Goal: Navigation & Orientation: Understand site structure

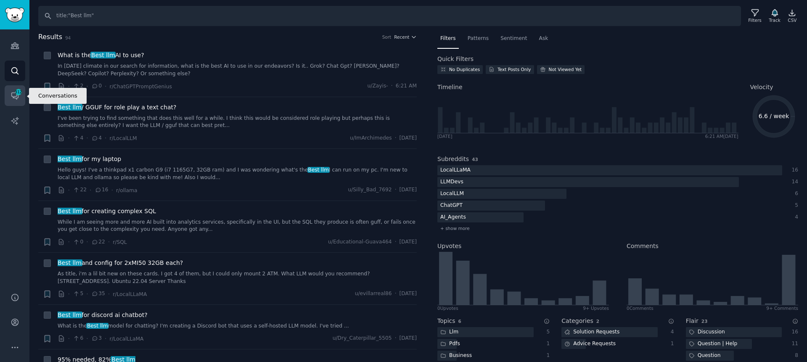
click at [9, 95] on link "Conversations 312" at bounding box center [15, 95] width 21 height 21
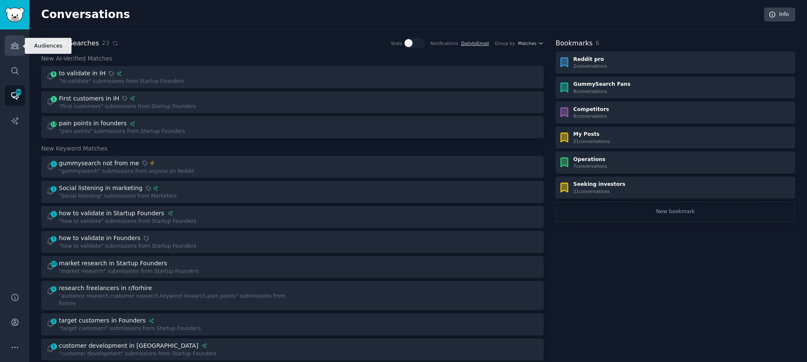
click at [16, 45] on icon "Sidebar" at bounding box center [15, 45] width 9 height 9
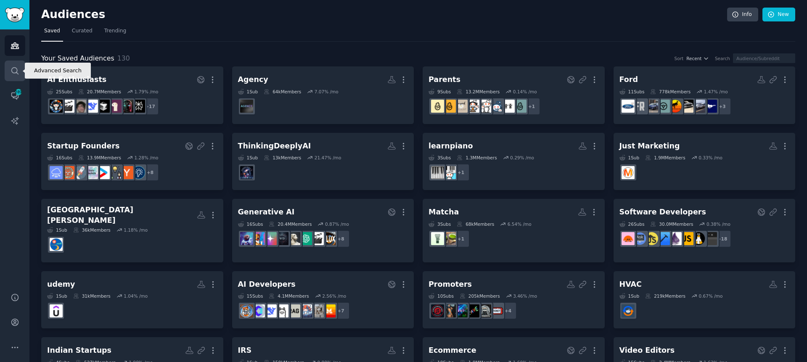
click at [14, 67] on icon "Sidebar" at bounding box center [14, 70] width 7 height 7
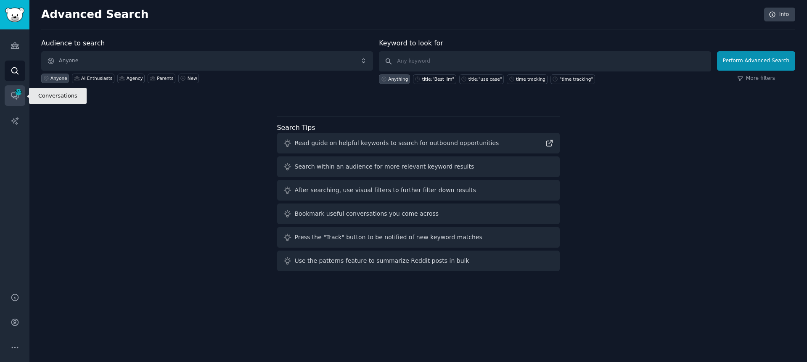
click at [17, 95] on icon "Sidebar" at bounding box center [15, 95] width 9 height 9
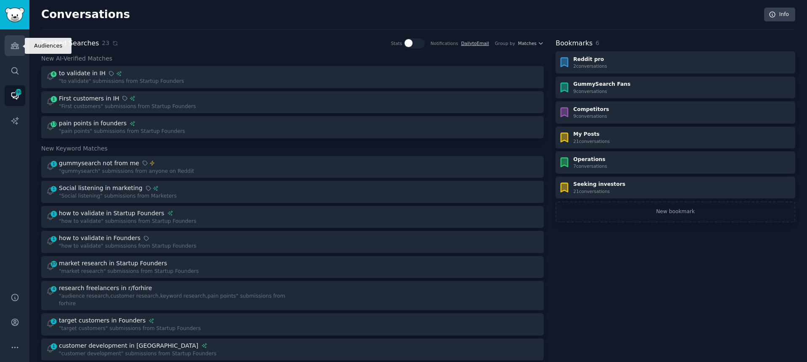
click at [17, 47] on icon "Sidebar" at bounding box center [15, 46] width 8 height 6
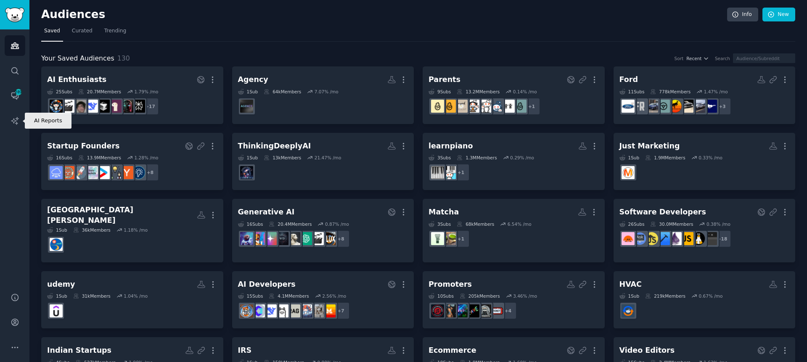
click at [18, 120] on icon "Sidebar" at bounding box center [15, 121] width 9 height 9
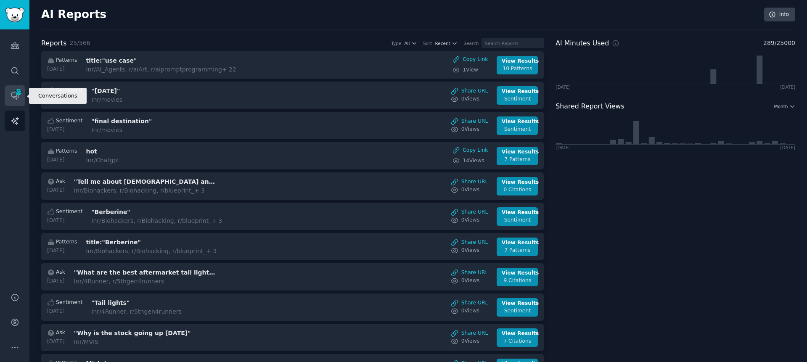
click at [17, 90] on span "289" at bounding box center [19, 92] width 8 height 6
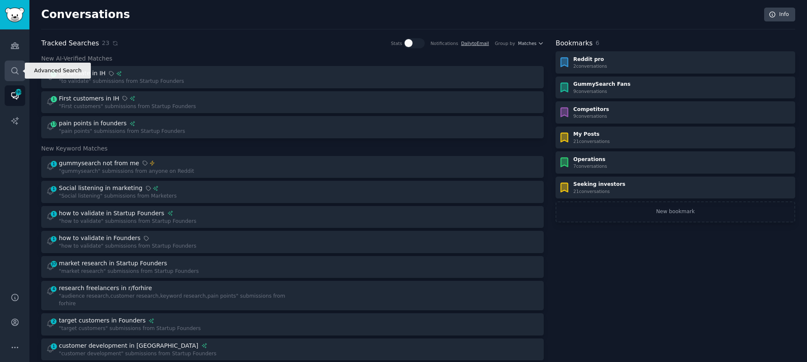
click at [16, 67] on icon "Sidebar" at bounding box center [15, 70] width 9 height 9
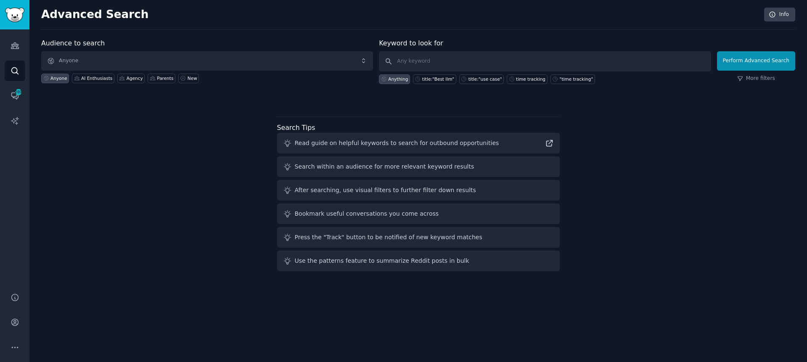
click at [17, 34] on div "Audiences Search Conversations 289 AI Reports" at bounding box center [14, 155] width 29 height 253
click at [17, 41] on icon "Sidebar" at bounding box center [15, 45] width 9 height 9
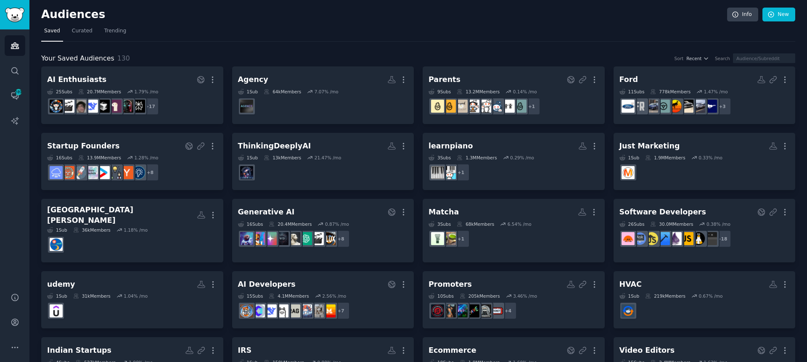
click at [265, 36] on nav "Saved Curated Trending" at bounding box center [418, 32] width 754 height 17
